Goal: Complete application form

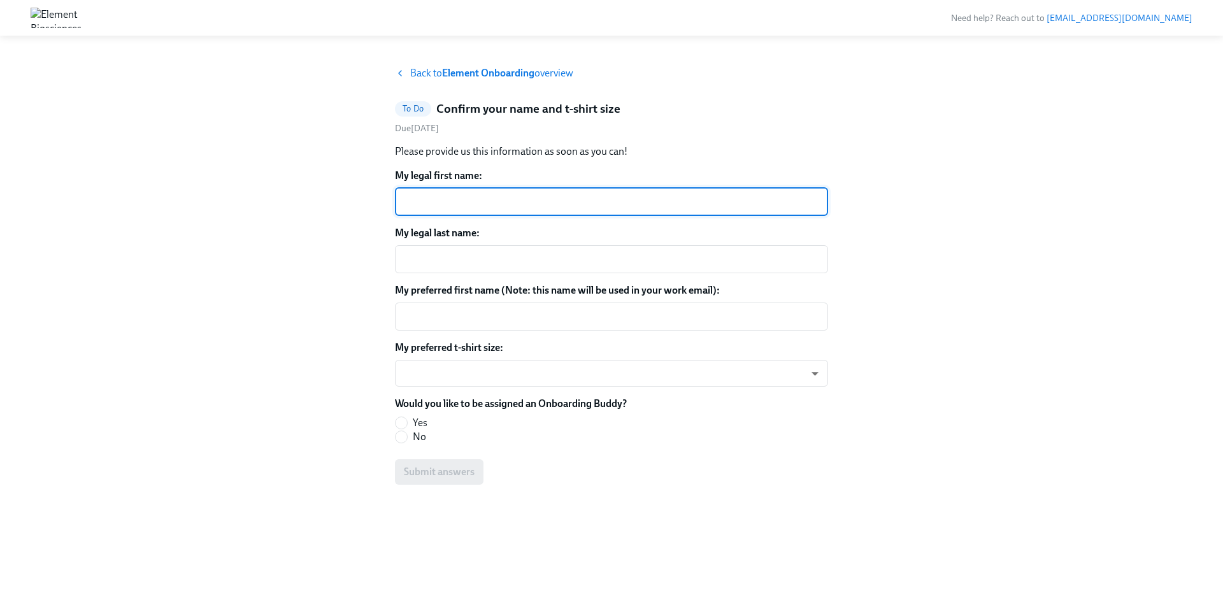
click at [453, 186] on div "My legal first name: x ​" at bounding box center [611, 192] width 433 height 47
click at [453, 197] on textarea "My legal first name:" at bounding box center [612, 201] width 418 height 15
type textarea "[PERSON_NAME]"
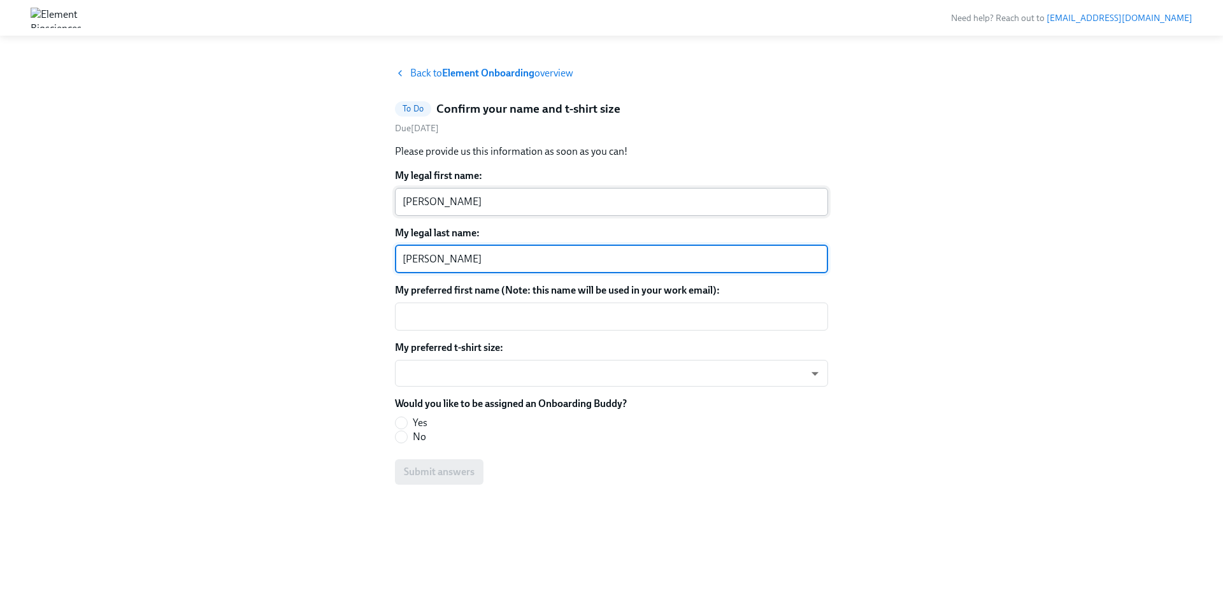
type textarea "[PERSON_NAME]"
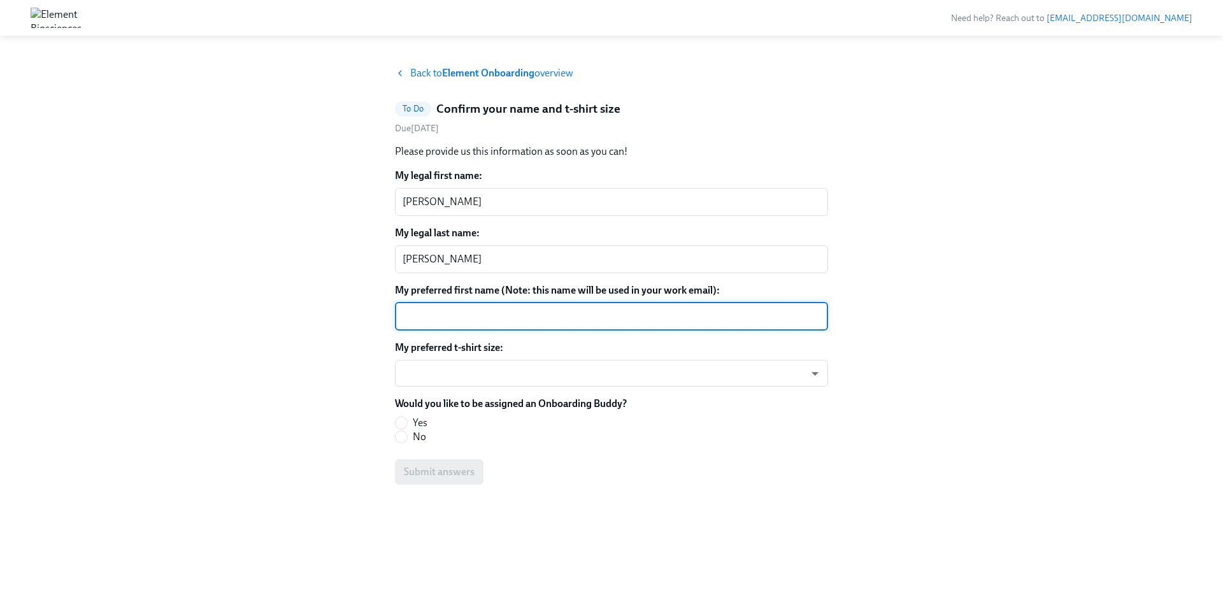
click at [440, 317] on textarea "My preferred first name (Note: this name will be used in your work email):" at bounding box center [612, 316] width 418 height 15
type textarea "[PERSON_NAME]"
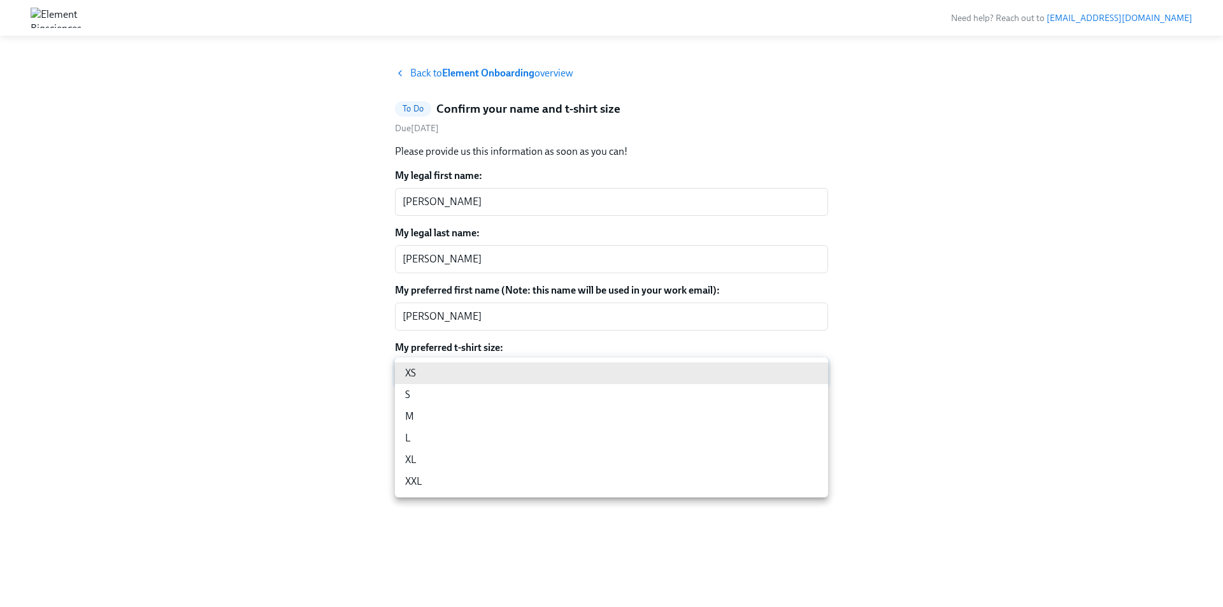
click at [449, 373] on body "Need help? Reach out to [EMAIL_ADDRESS][DOMAIN_NAME] Back to Element Onboarding…" at bounding box center [611, 303] width 1223 height 607
click at [421, 412] on li "M" at bounding box center [611, 417] width 433 height 22
type input "L7MMlKhwy"
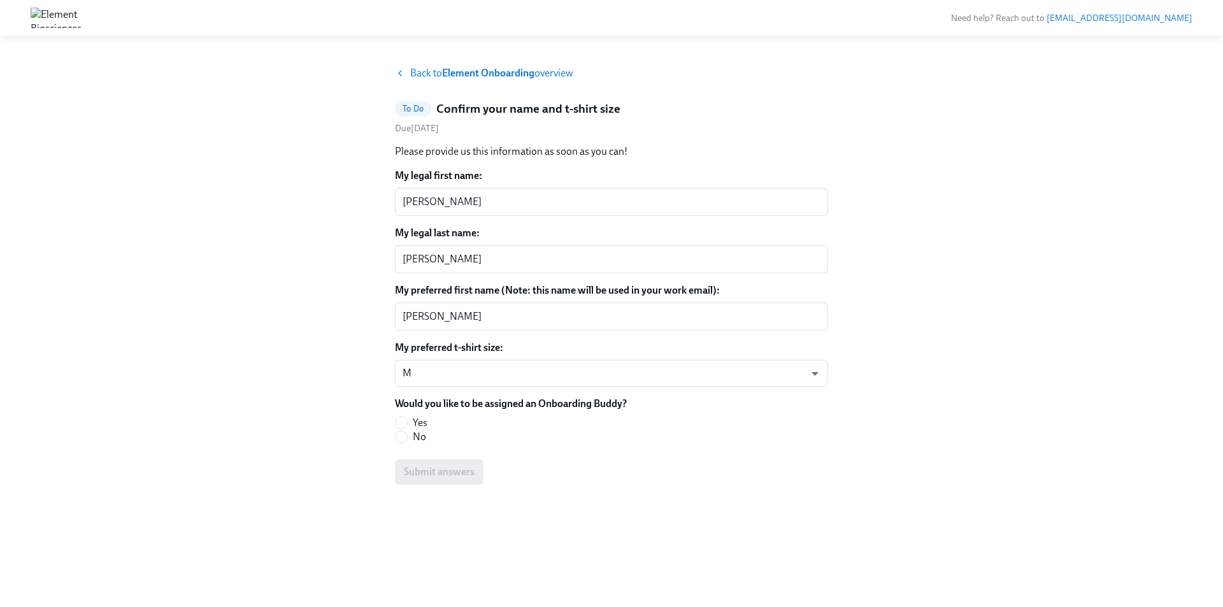
click at [297, 373] on div "Back to Element Onboarding overview To Do Confirm your name and t-shirt size Du…" at bounding box center [612, 321] width 1162 height 510
click at [403, 440] on input "No" at bounding box center [401, 436] width 11 height 11
radio input "true"
click at [514, 457] on div "My legal first name: [PERSON_NAME] ​ My legal last name: [PERSON_NAME] x ​ My p…" at bounding box center [611, 327] width 433 height 316
click at [433, 469] on span "Submit answers" at bounding box center [439, 472] width 71 height 13
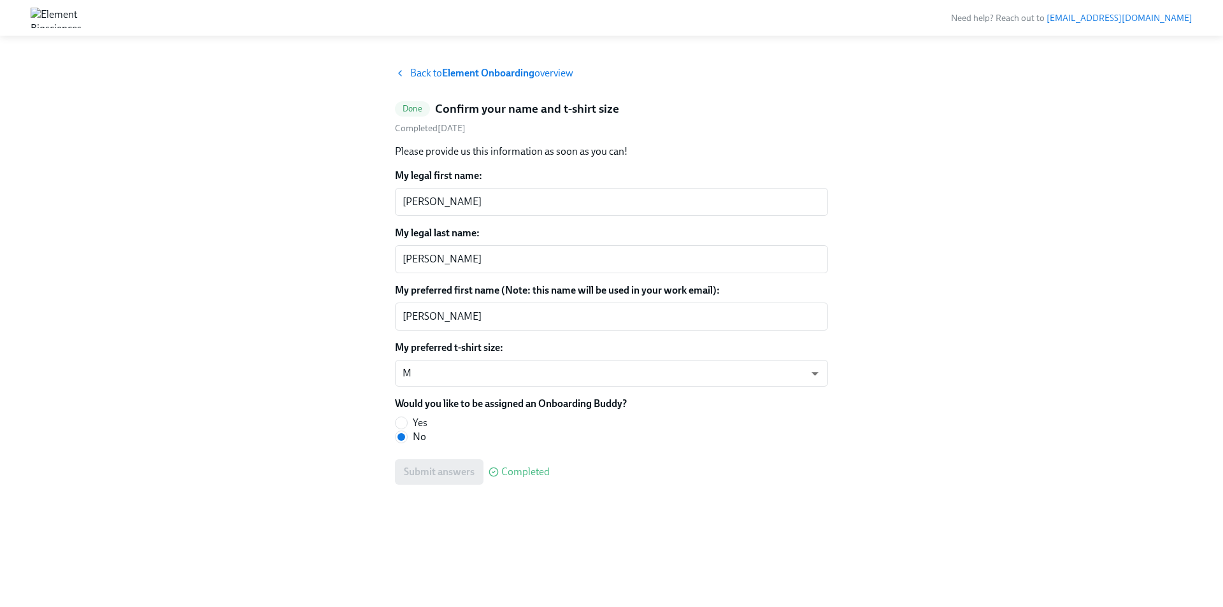
click at [260, 252] on div "Back to Element Onboarding overview Done Confirm your name and t-shirt size Com…" at bounding box center [612, 321] width 1162 height 510
